Goal: Navigation & Orientation: Find specific page/section

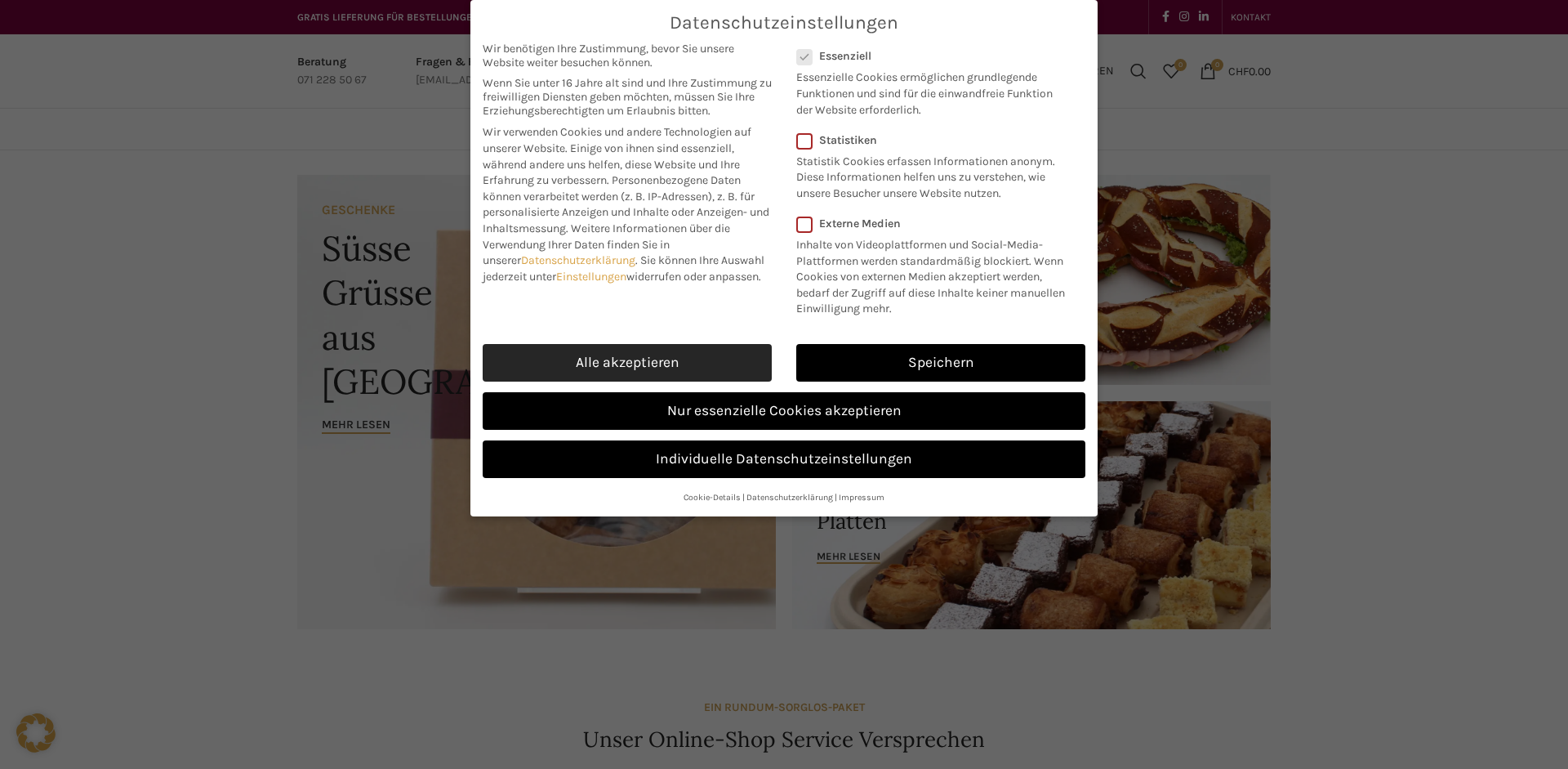
click at [610, 358] on link "Alle akzeptieren" at bounding box center [626, 362] width 289 height 38
checkbox input "true"
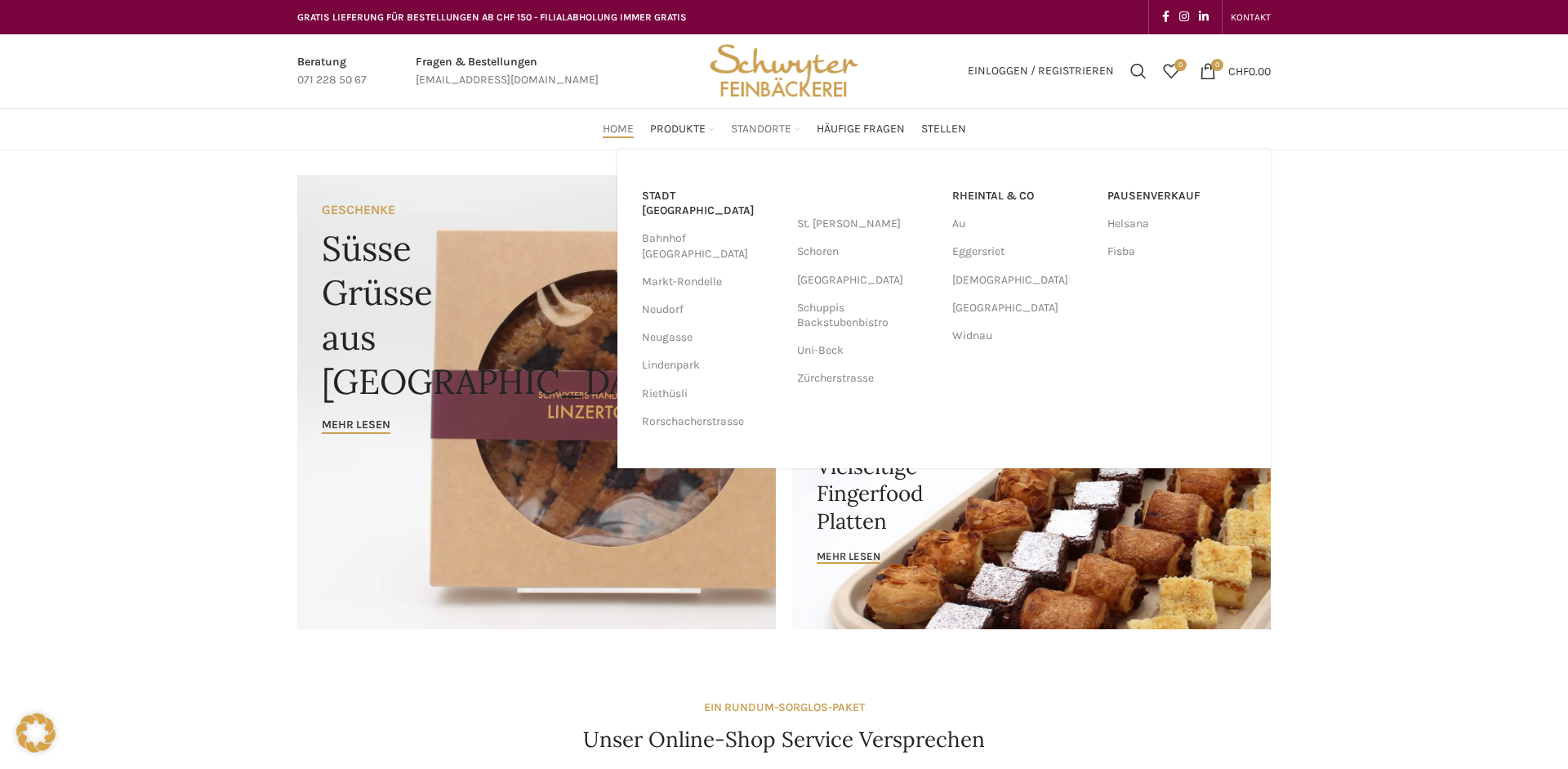
click at [761, 133] on span "Standorte" at bounding box center [761, 130] width 60 height 16
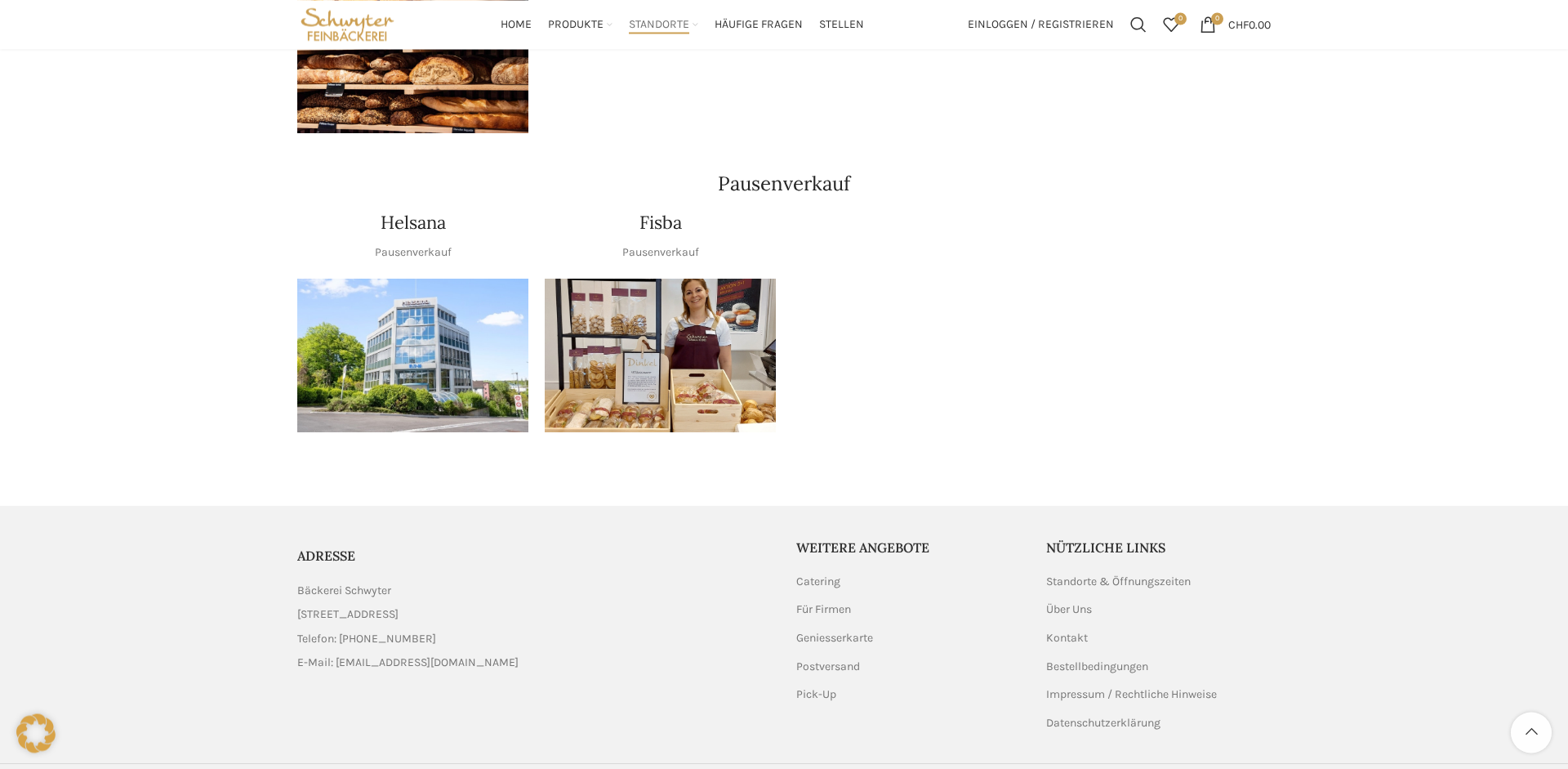
scroll to position [1911, 0]
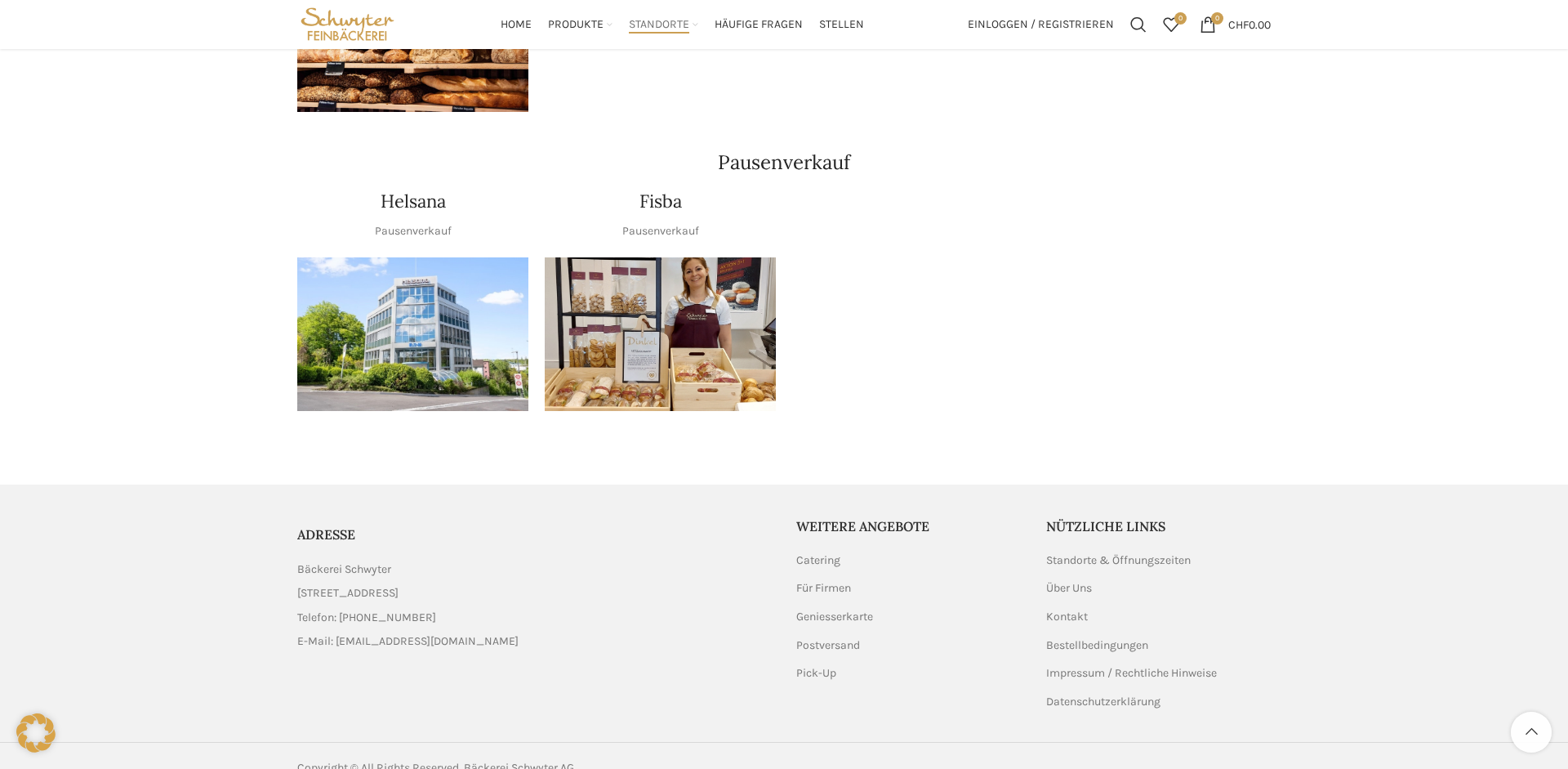
click at [719, 332] on img "1 / 1" at bounding box center [661, 334] width 231 height 155
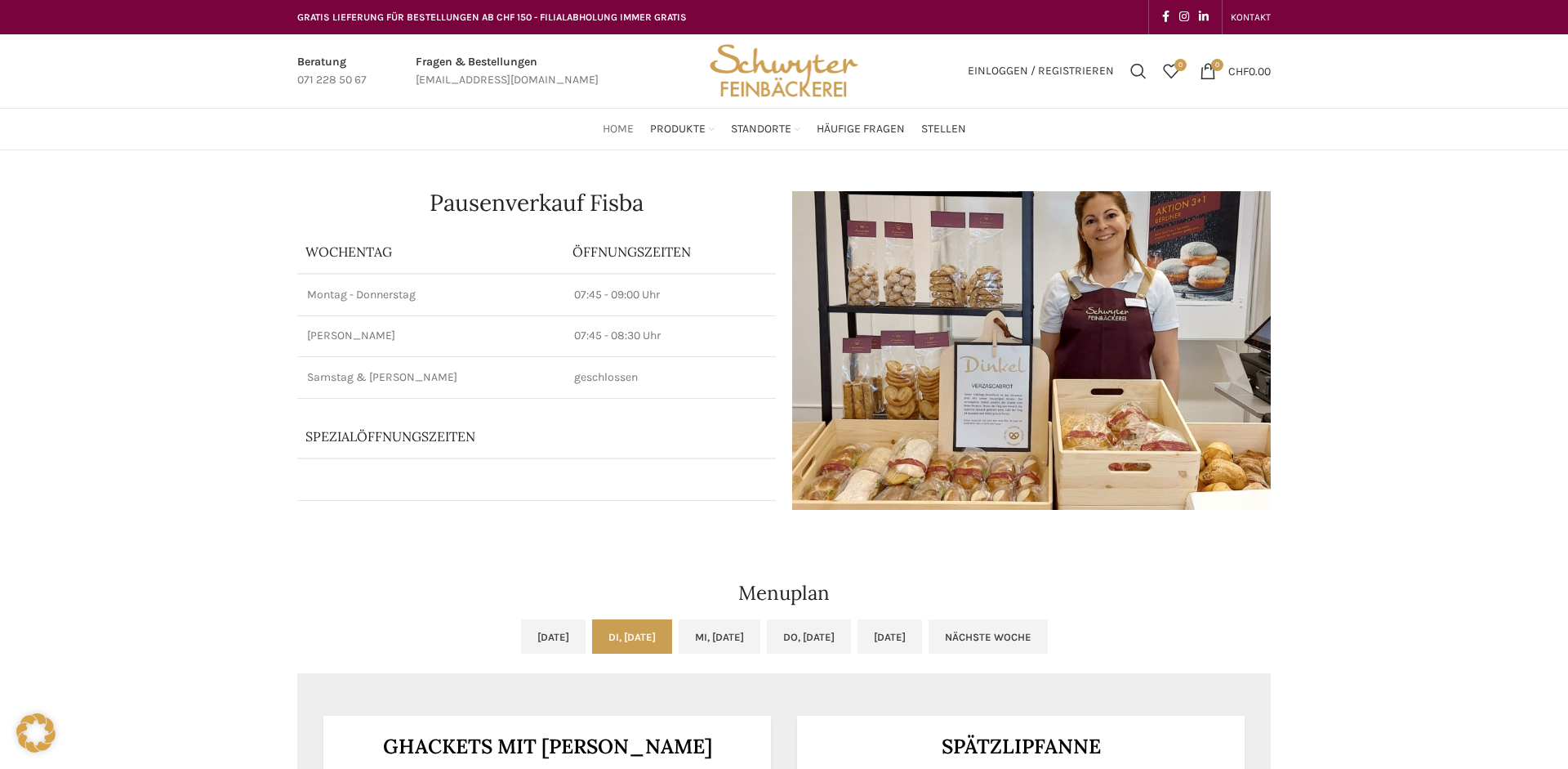
click at [621, 127] on span "Home" at bounding box center [617, 130] width 31 height 16
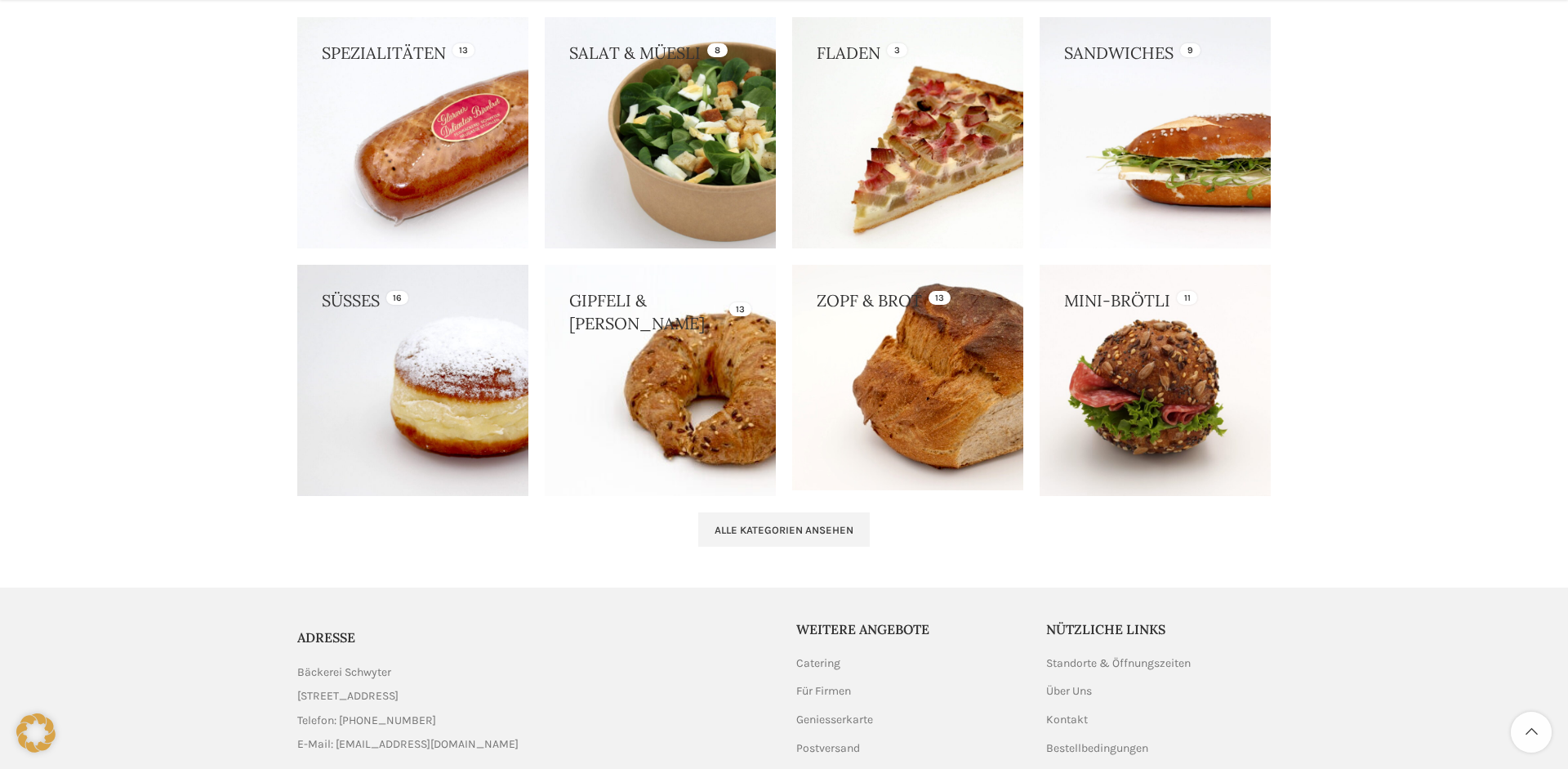
scroll to position [1629, 0]
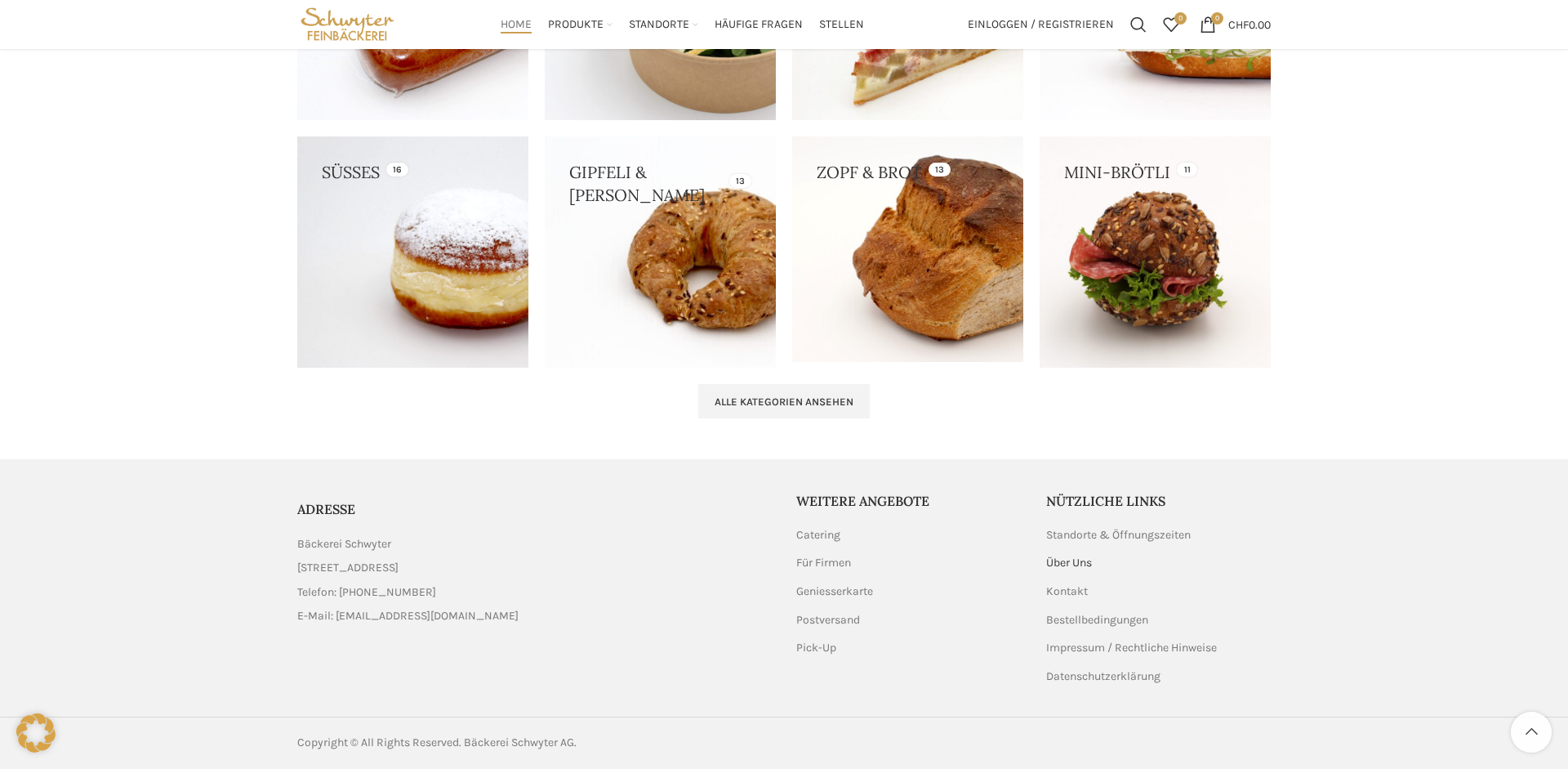
click at [1068, 560] on link "Über Uns" at bounding box center [1070, 563] width 48 height 16
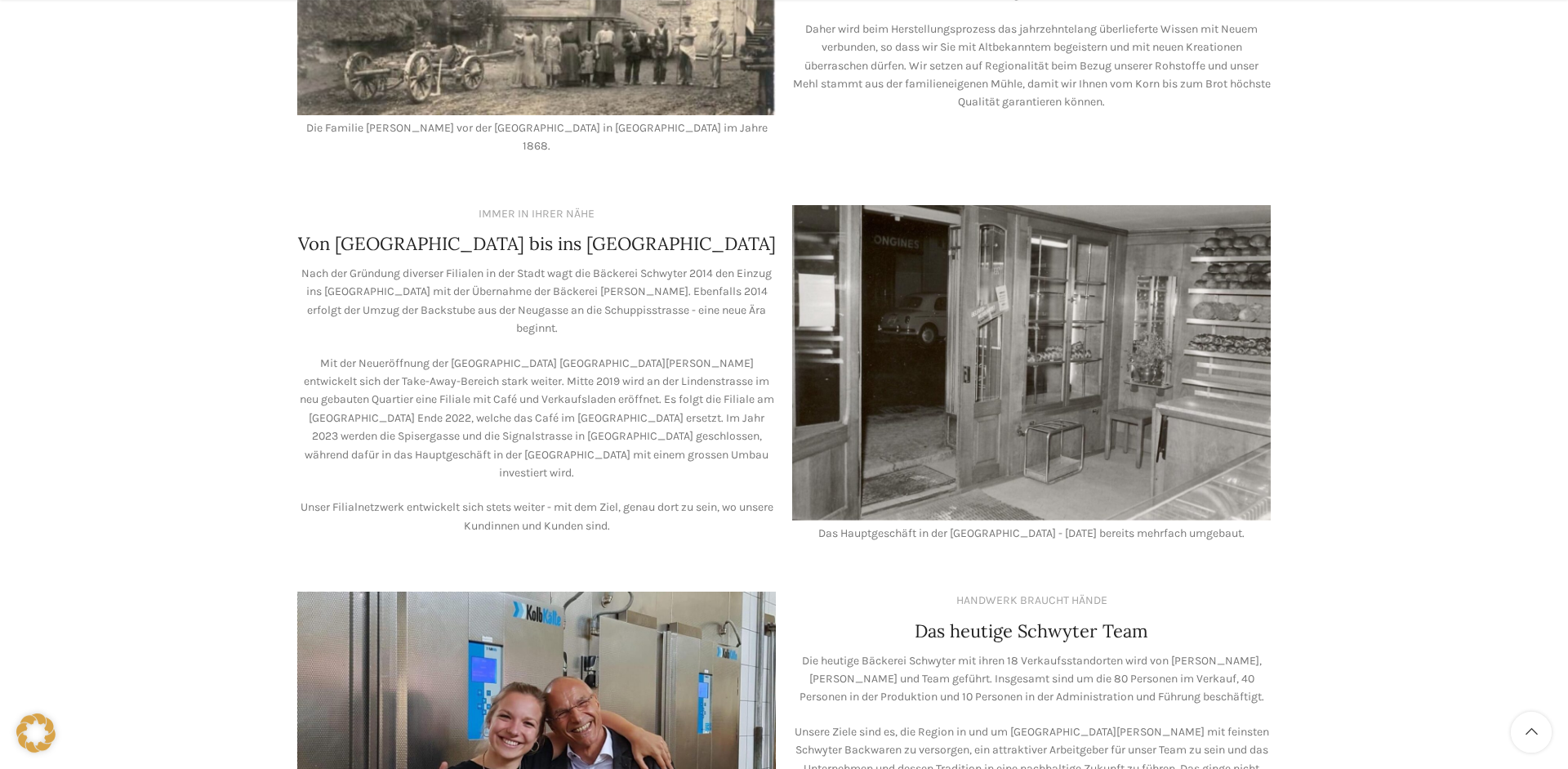
scroll to position [1084, 0]
